Goal: Use online tool/utility

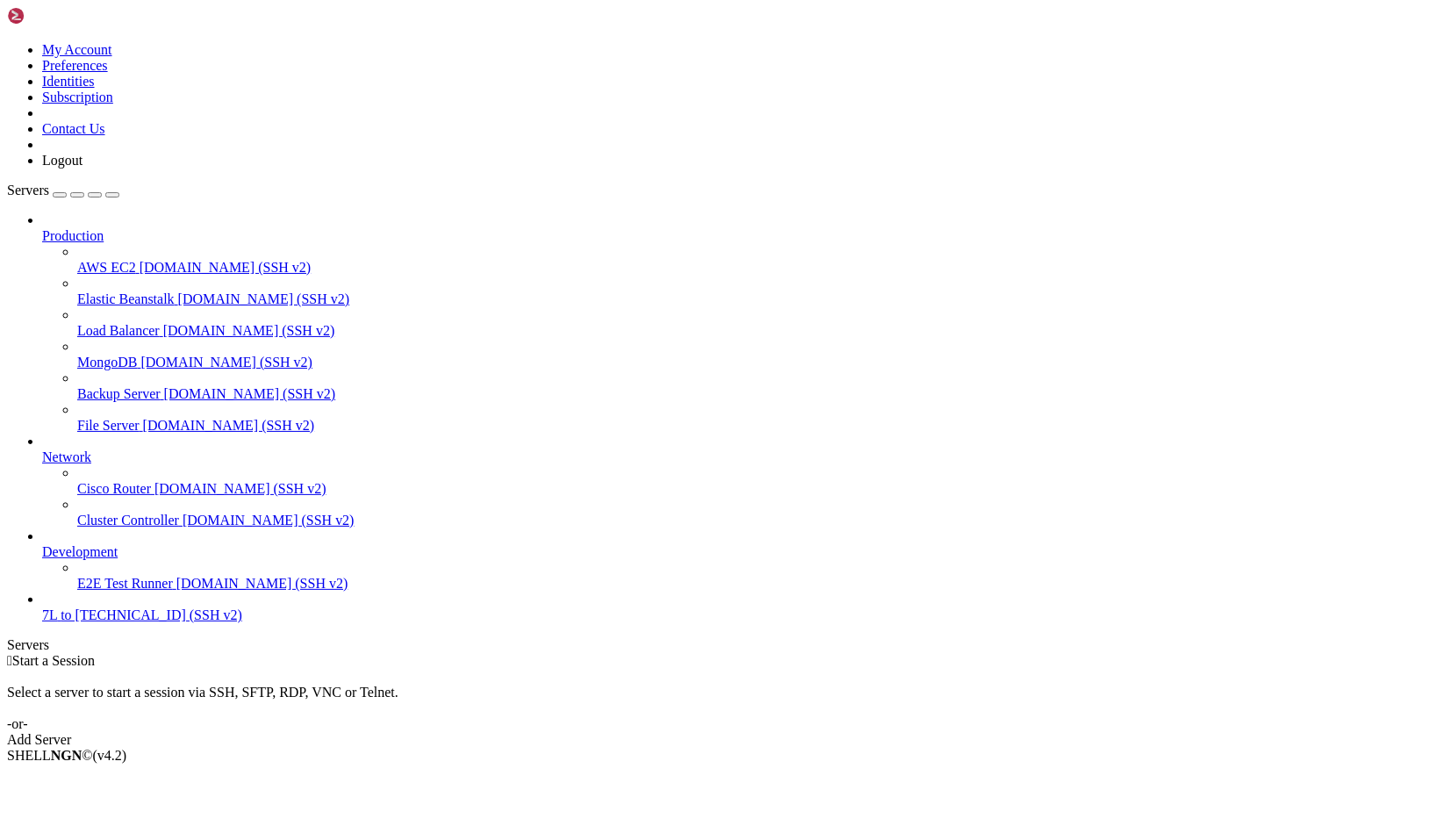
click at [7, 42] on icon at bounding box center [7, 42] width 0 height 0
click at [83, 167] on link "Logout" at bounding box center [63, 160] width 40 height 15
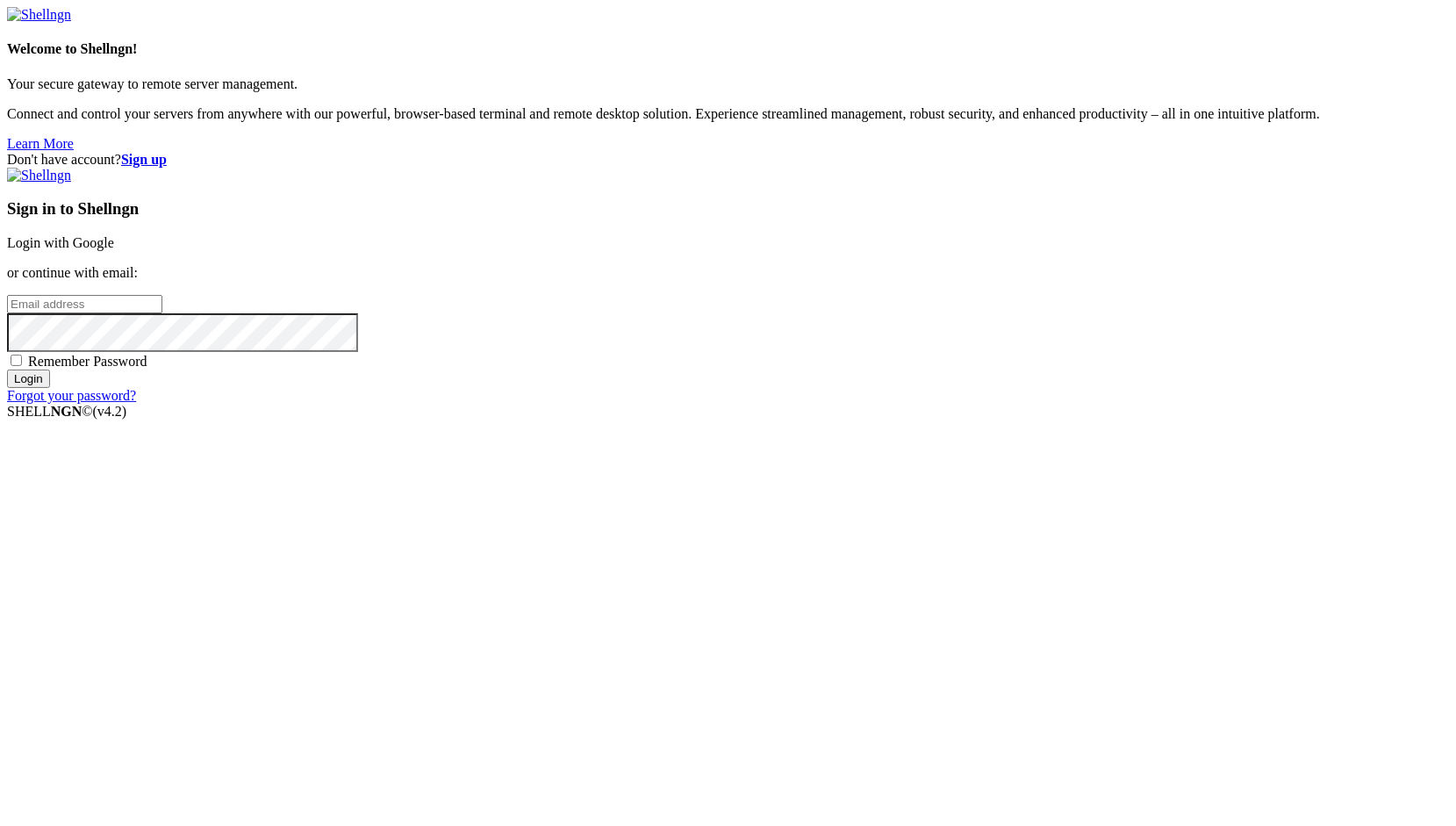
type input "root"
click at [114, 250] on link "Login with Google" at bounding box center [61, 243] width 107 height 15
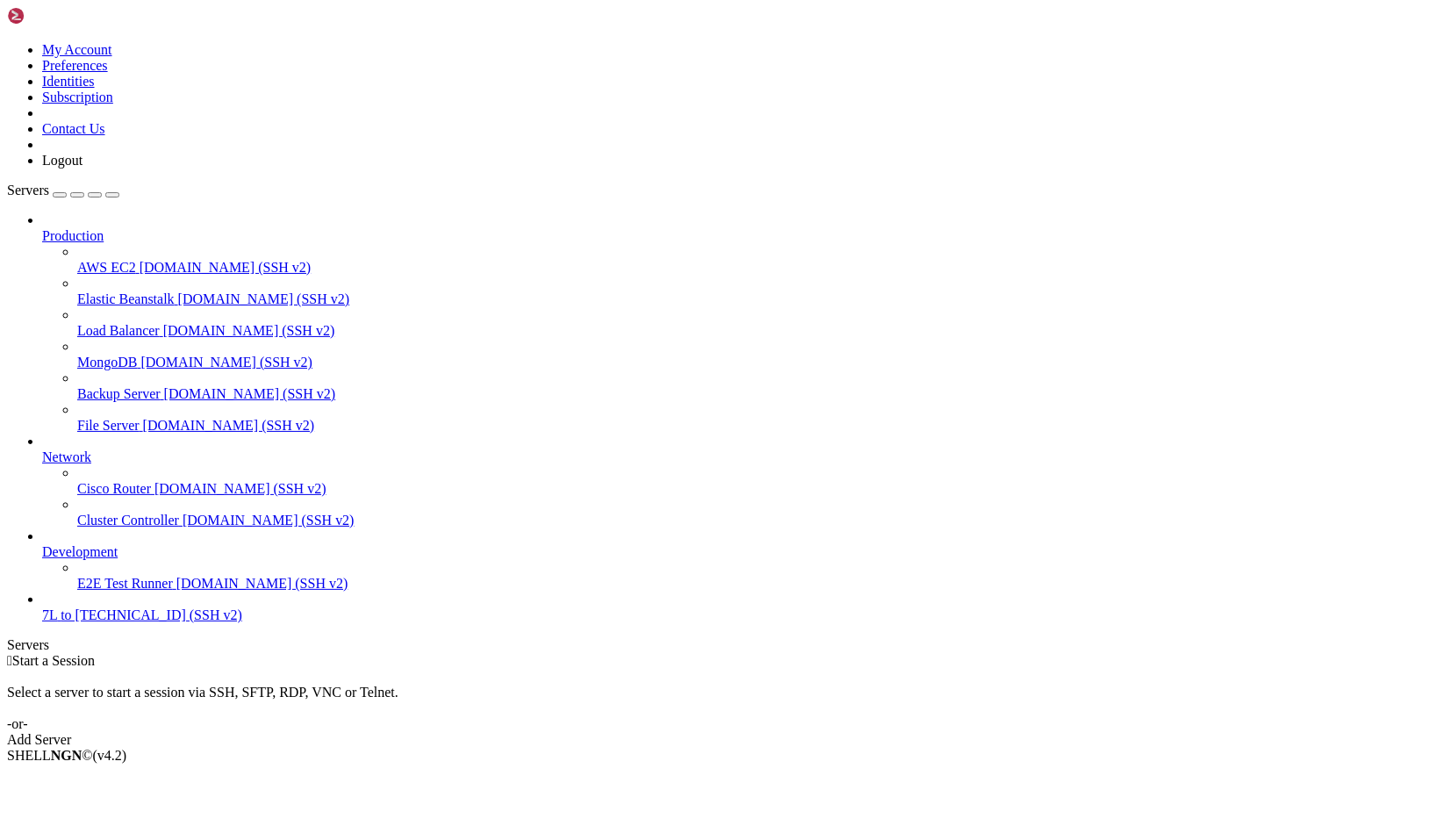
click at [211, 29] on div "My Account Preferences Identities Subscription Contact Us Logout" at bounding box center [728, 88] width 1442 height 162
click at [7, 42] on icon at bounding box center [7, 42] width 0 height 0
click at [83, 167] on link "Logout" at bounding box center [63, 160] width 40 height 15
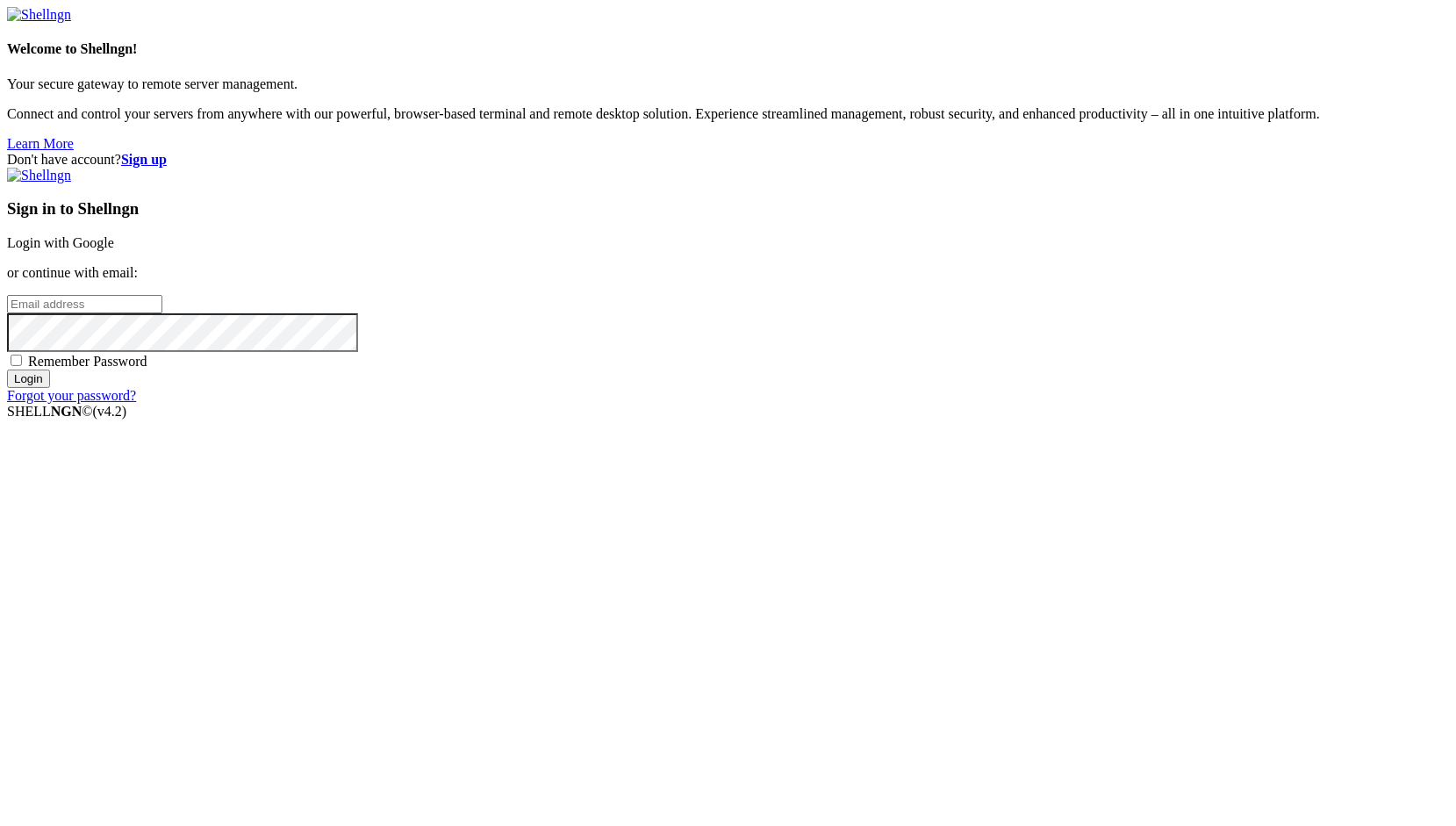
type input "root"
click at [114, 250] on link "Login with Google" at bounding box center [61, 243] width 107 height 15
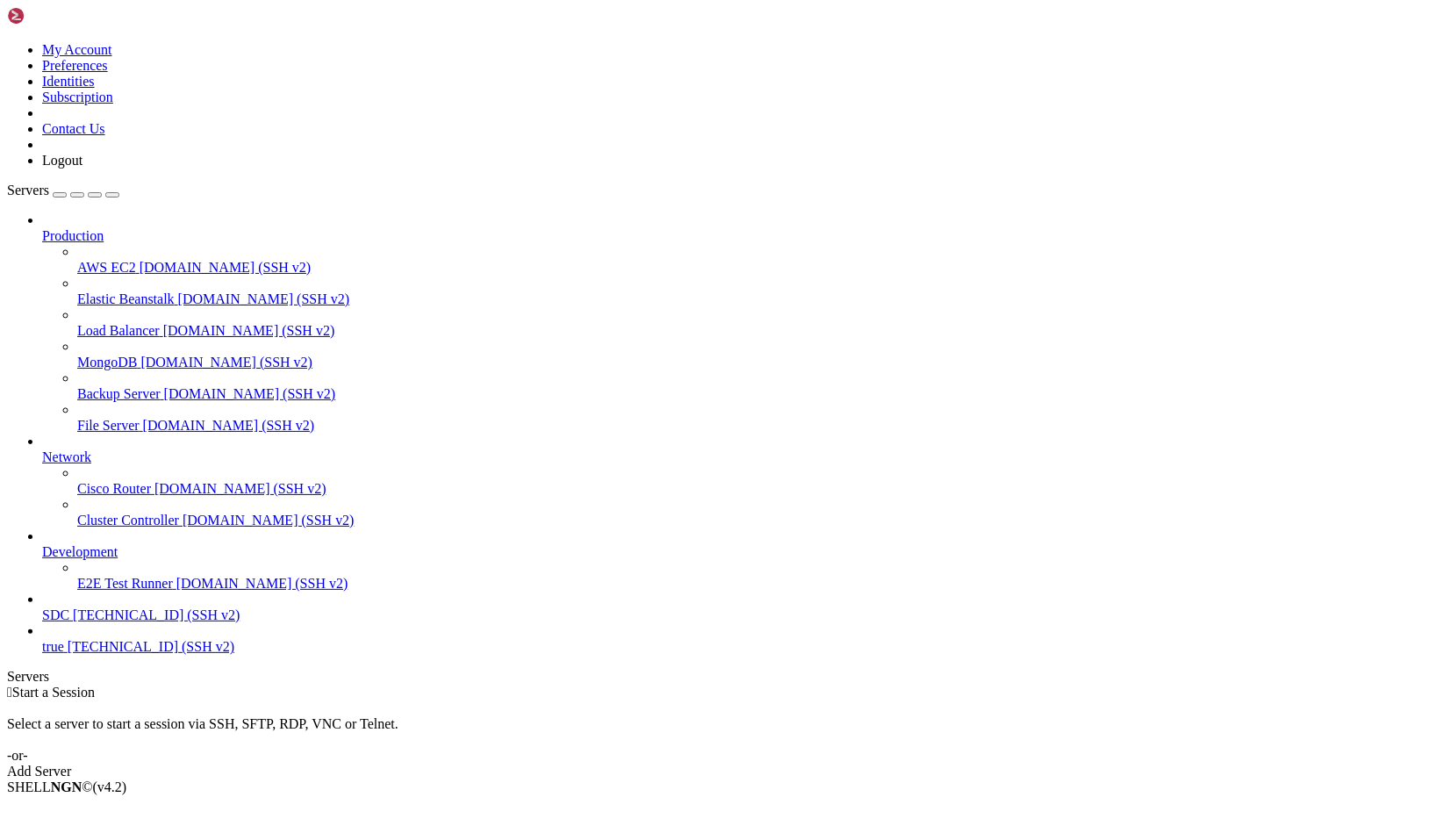
click at [69, 622] on span "SDC" at bounding box center [56, 614] width 28 height 15
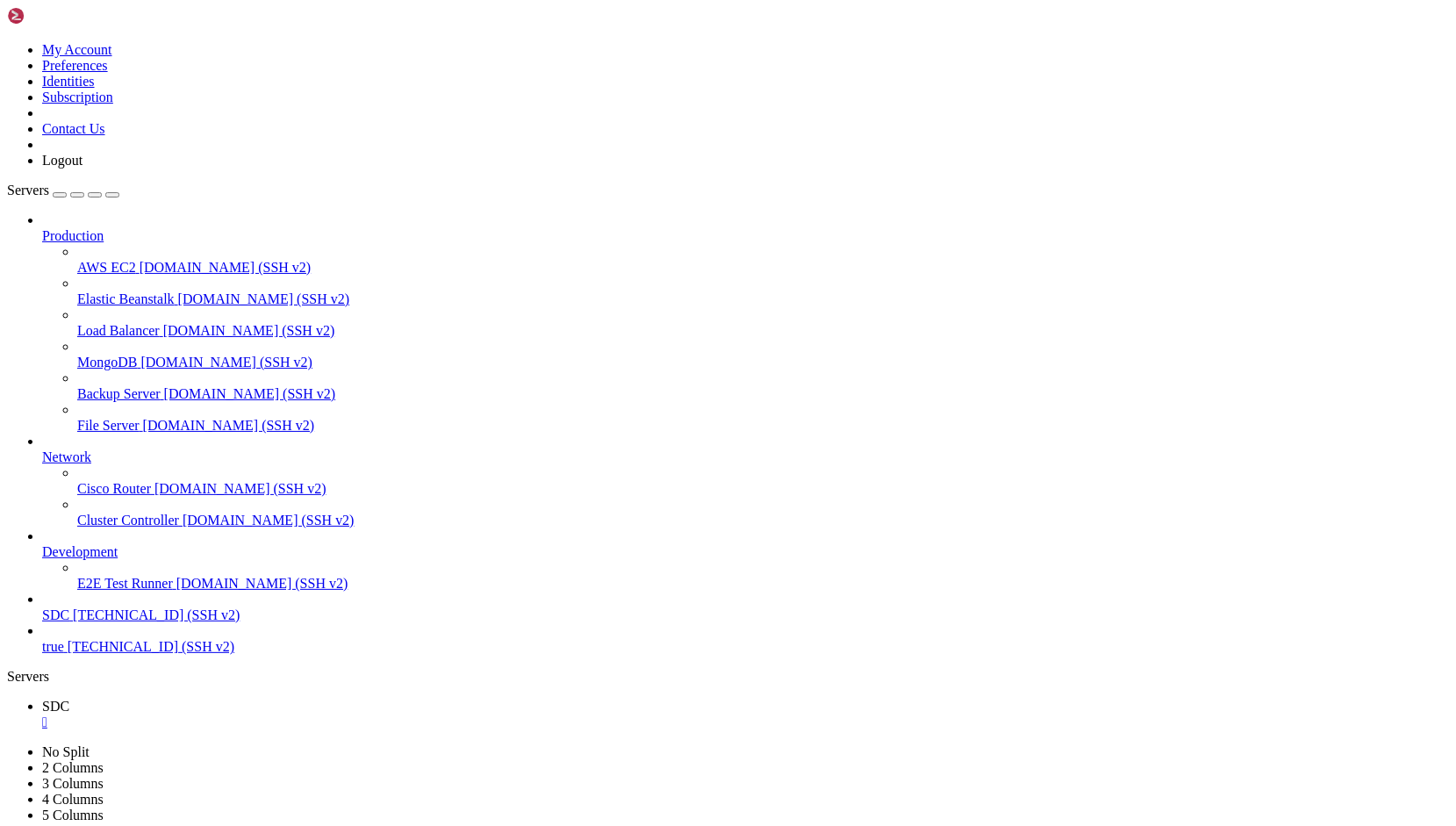
scroll to position [343, 0]
